Goal: Information Seeking & Learning: Learn about a topic

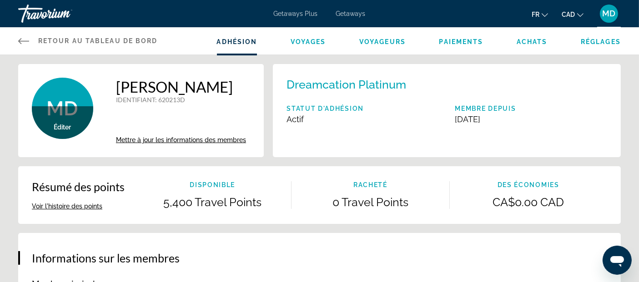
click at [75, 40] on span "Retour au tableau de bord" at bounding box center [98, 40] width 120 height 7
